Goal: Navigation & Orientation: Understand site structure

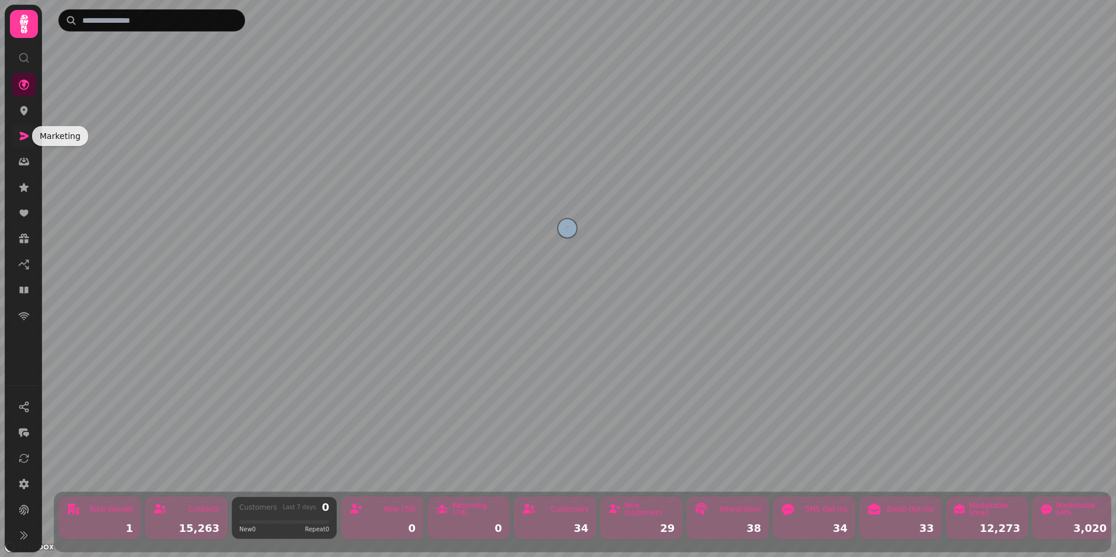
click at [26, 132] on icon at bounding box center [24, 136] width 12 height 12
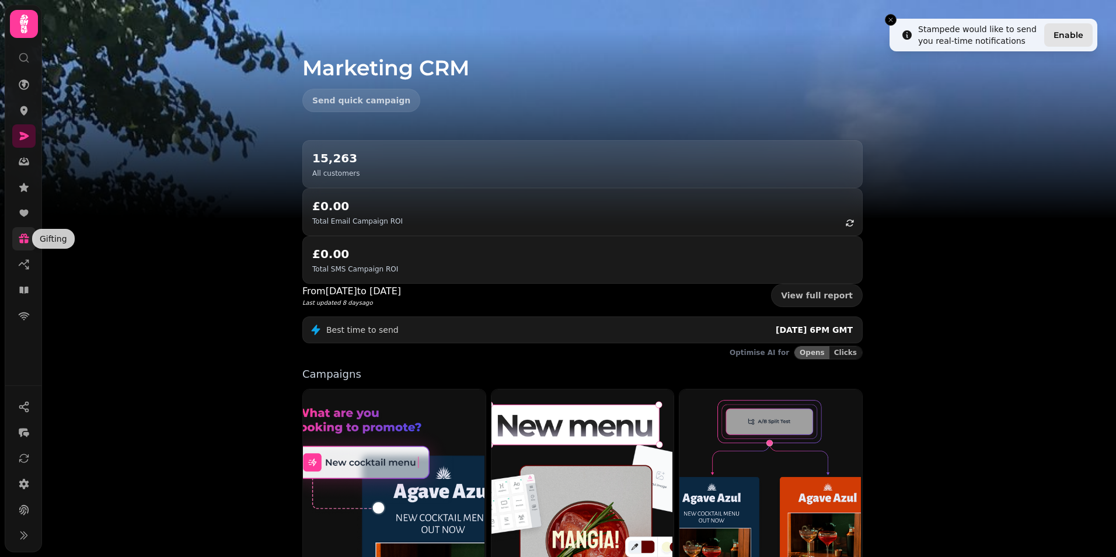
click at [26, 237] on icon at bounding box center [24, 236] width 11 height 5
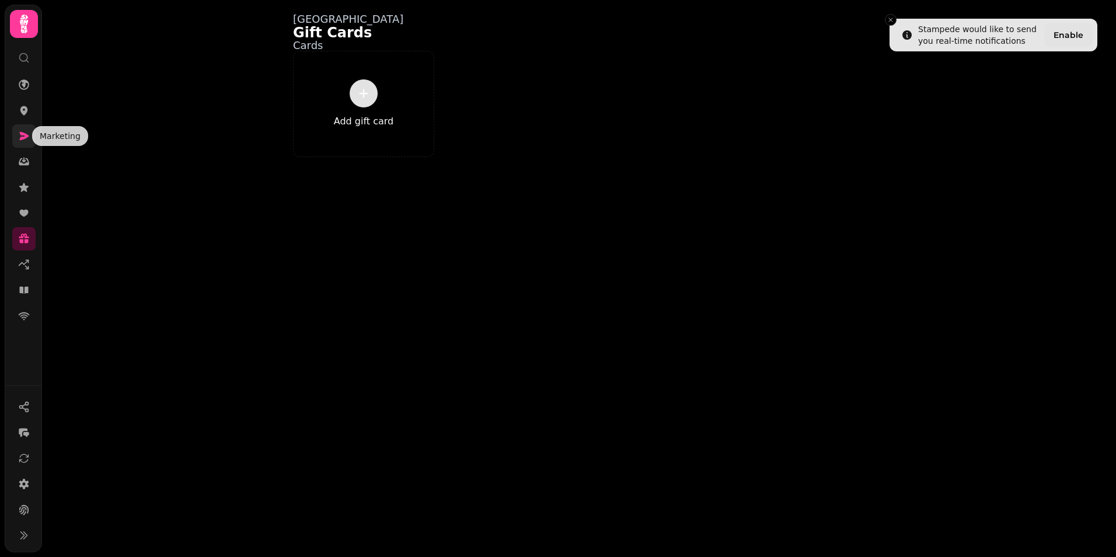
click at [29, 137] on icon at bounding box center [24, 136] width 12 height 12
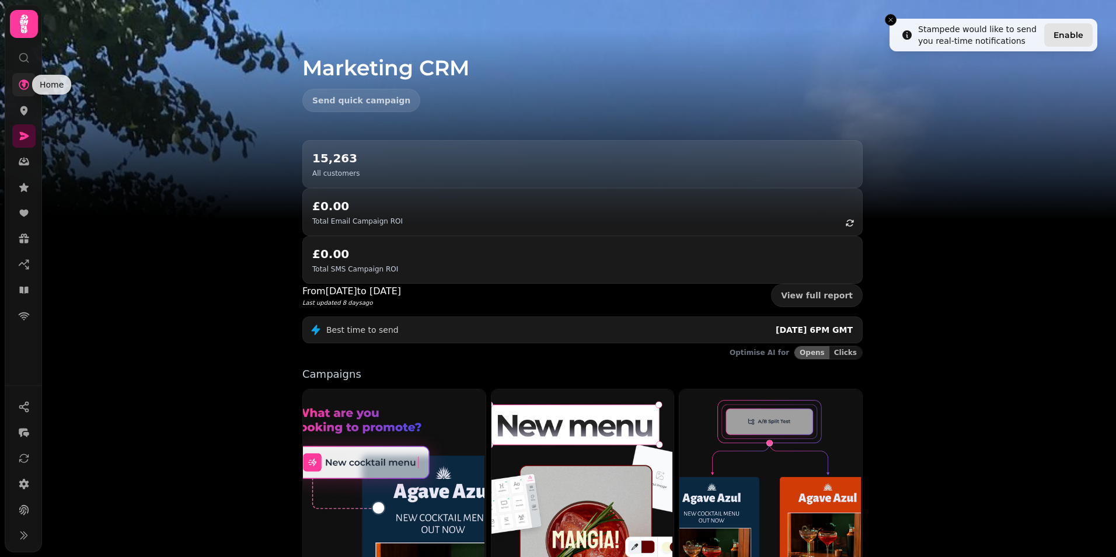
click at [25, 82] on icon at bounding box center [24, 84] width 11 height 11
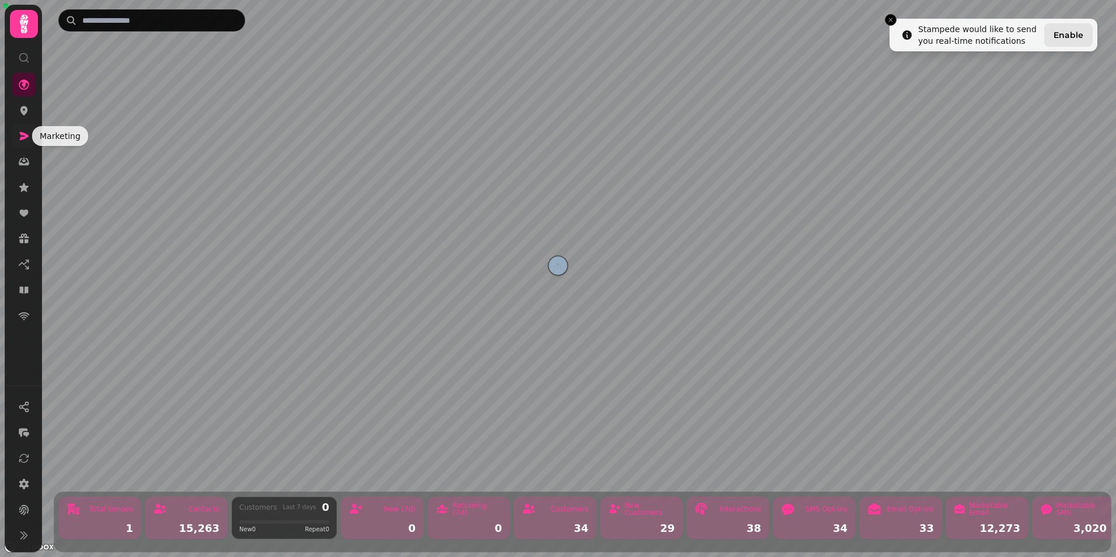
click at [22, 135] on icon at bounding box center [24, 136] width 9 height 8
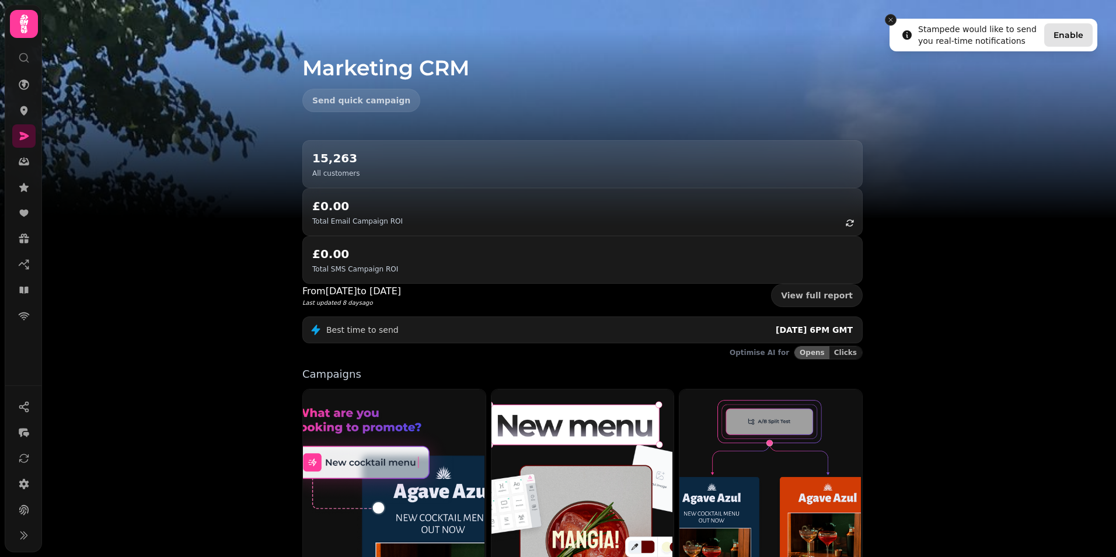
click at [892, 19] on line "Close toast" at bounding box center [891, 20] width 4 height 4
